Goal: Navigation & Orientation: Find specific page/section

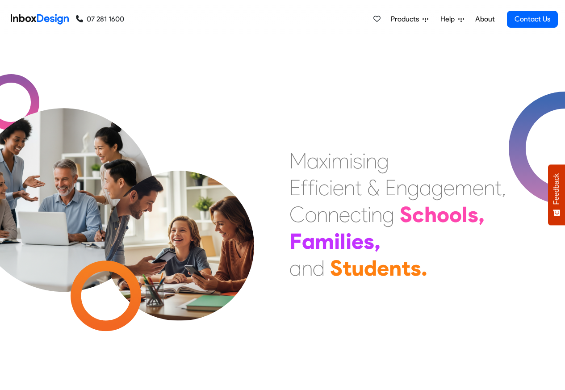
click at [485, 20] on link "About" at bounding box center [485, 19] width 25 height 18
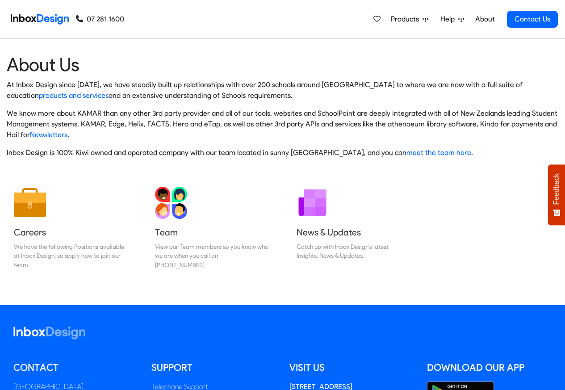
click at [43, 18] on img at bounding box center [40, 19] width 58 height 18
